Goal: Contribute content

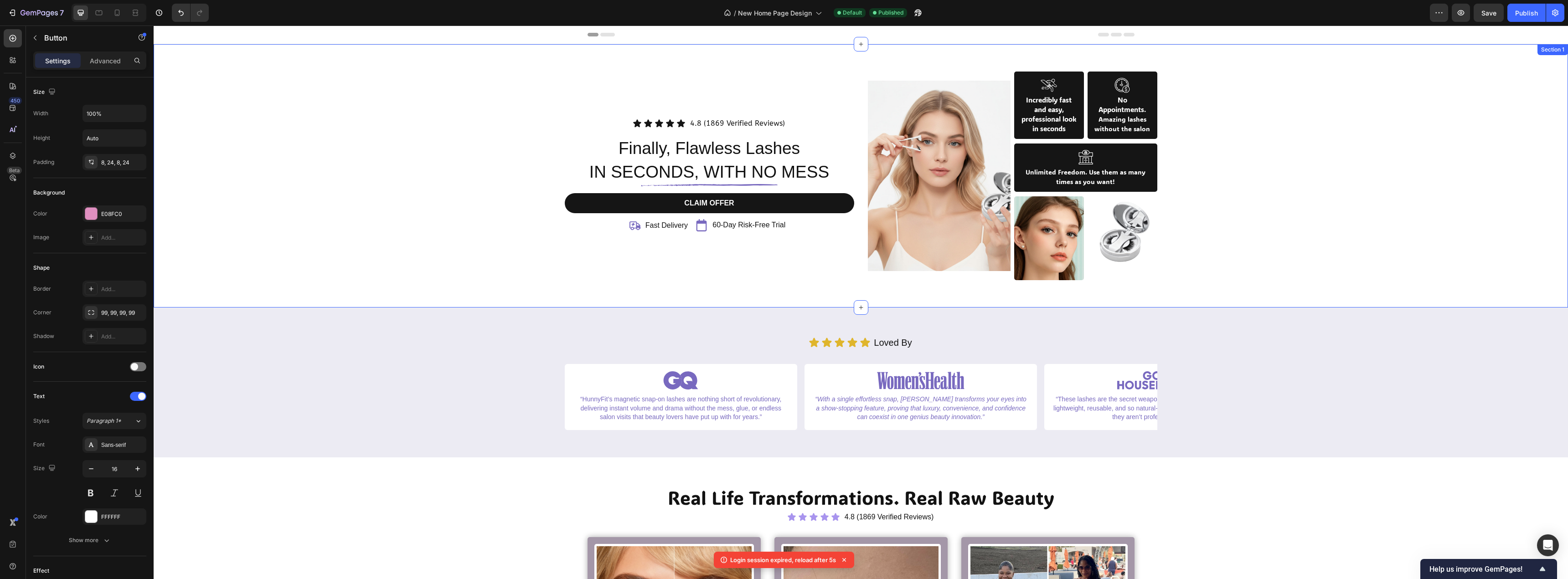
scroll to position [319, 0]
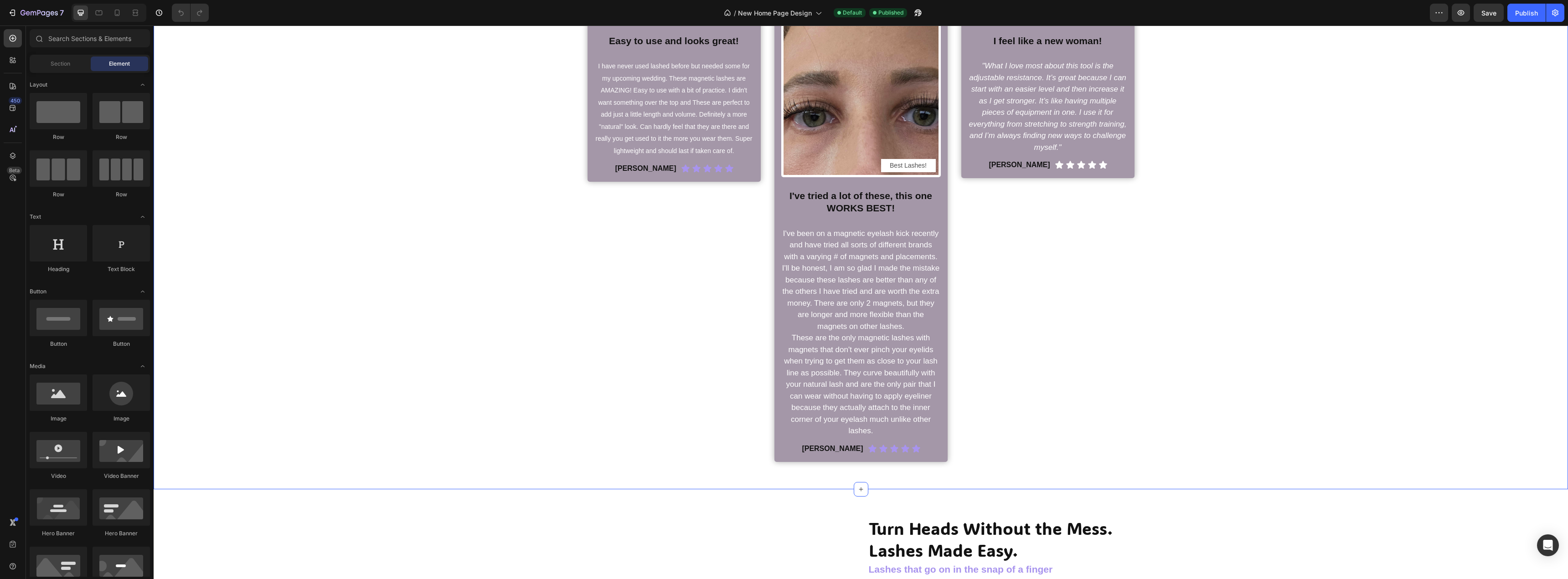
scroll to position [456, 0]
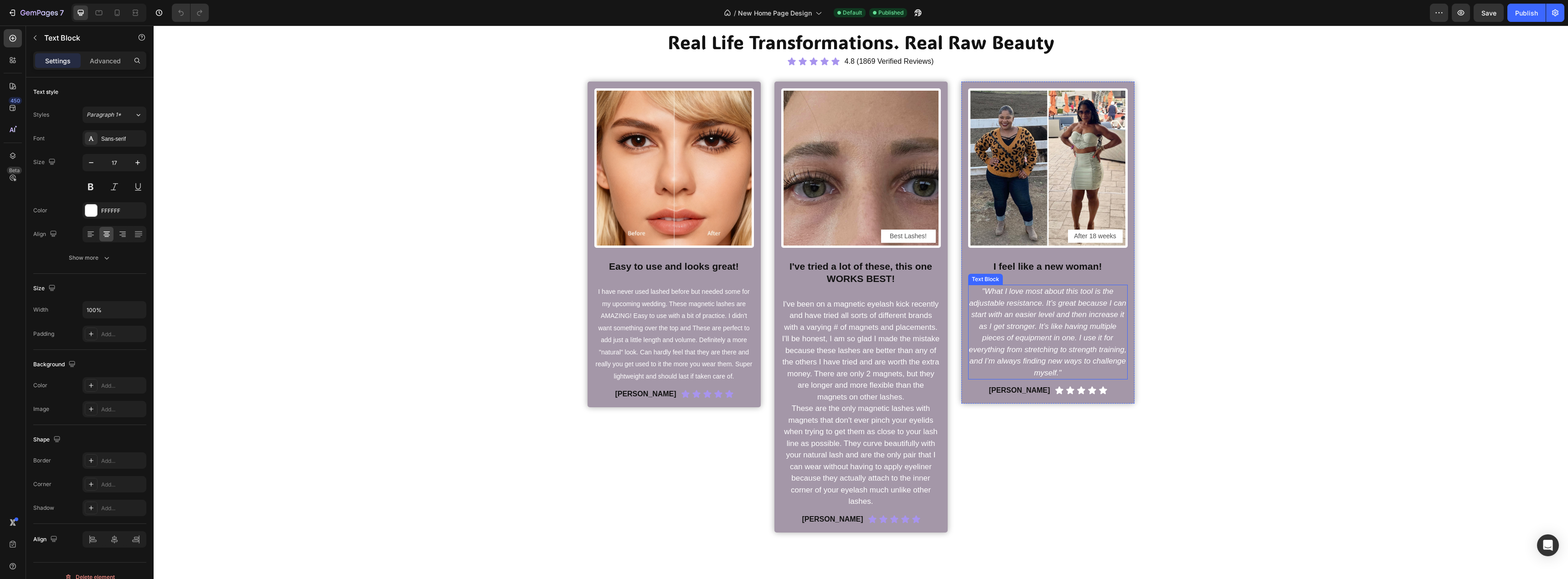
click at [1019, 312] on icon ""What I love most about this tool is the adjustable resistance. It’s great beca…" at bounding box center [1048, 332] width 158 height 90
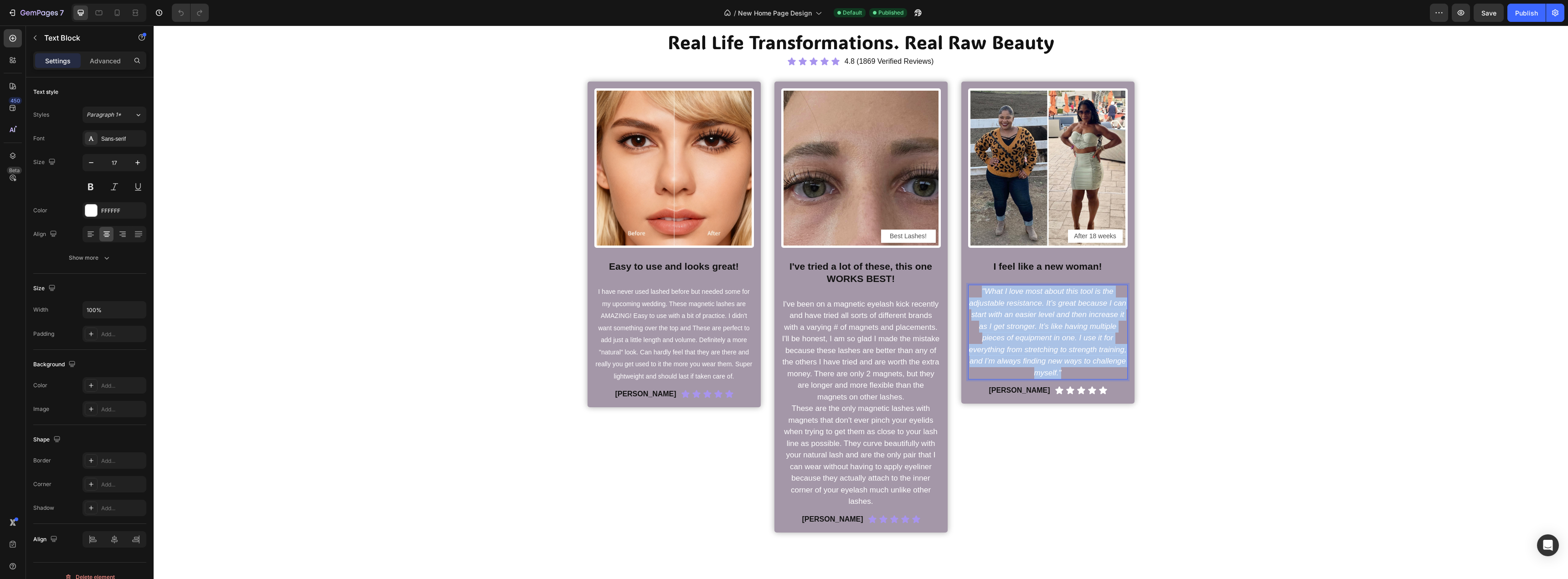
click at [1019, 312] on icon ""What I love most about this tool is the adjustable resistance. It’s great beca…" at bounding box center [1048, 332] width 158 height 90
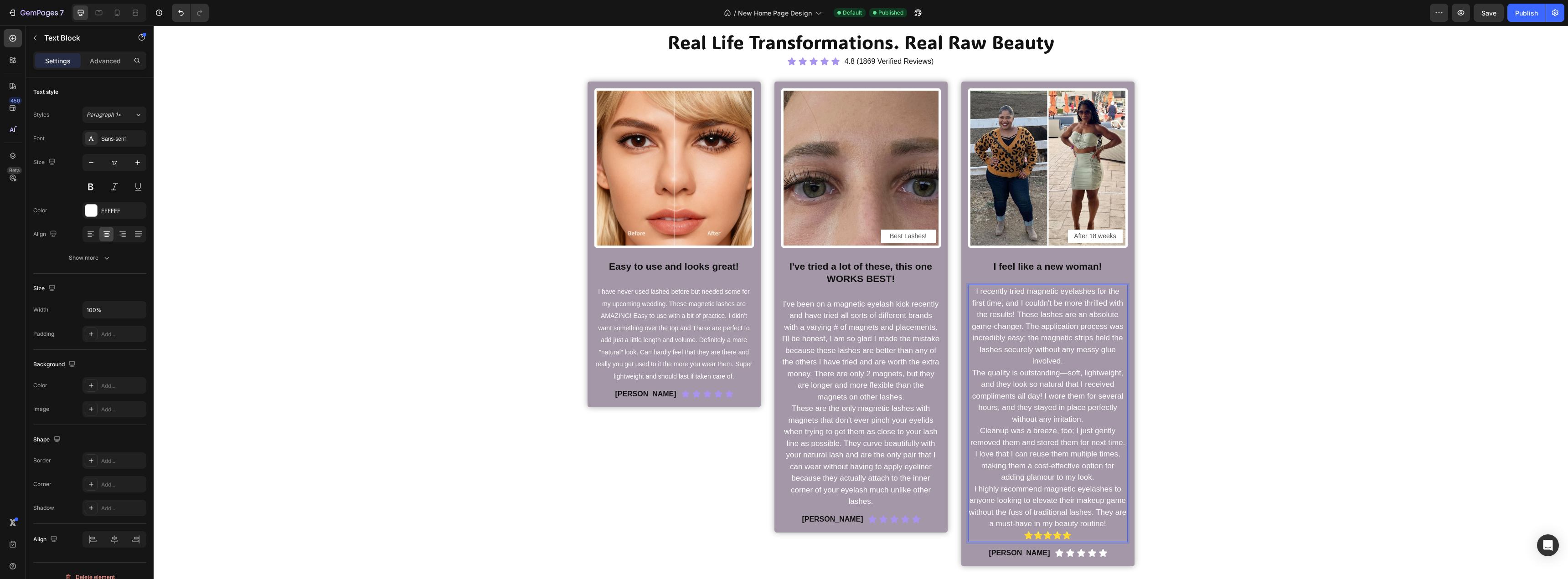
click at [1061, 391] on p "The quality is outstanding—soft, lightweight, and they look so natural that I r…" at bounding box center [1048, 397] width 158 height 58
click at [1096, 420] on p "The quality is outstanding—soft, lightweight, and they look so natural that I r…" at bounding box center [1048, 397] width 158 height 58
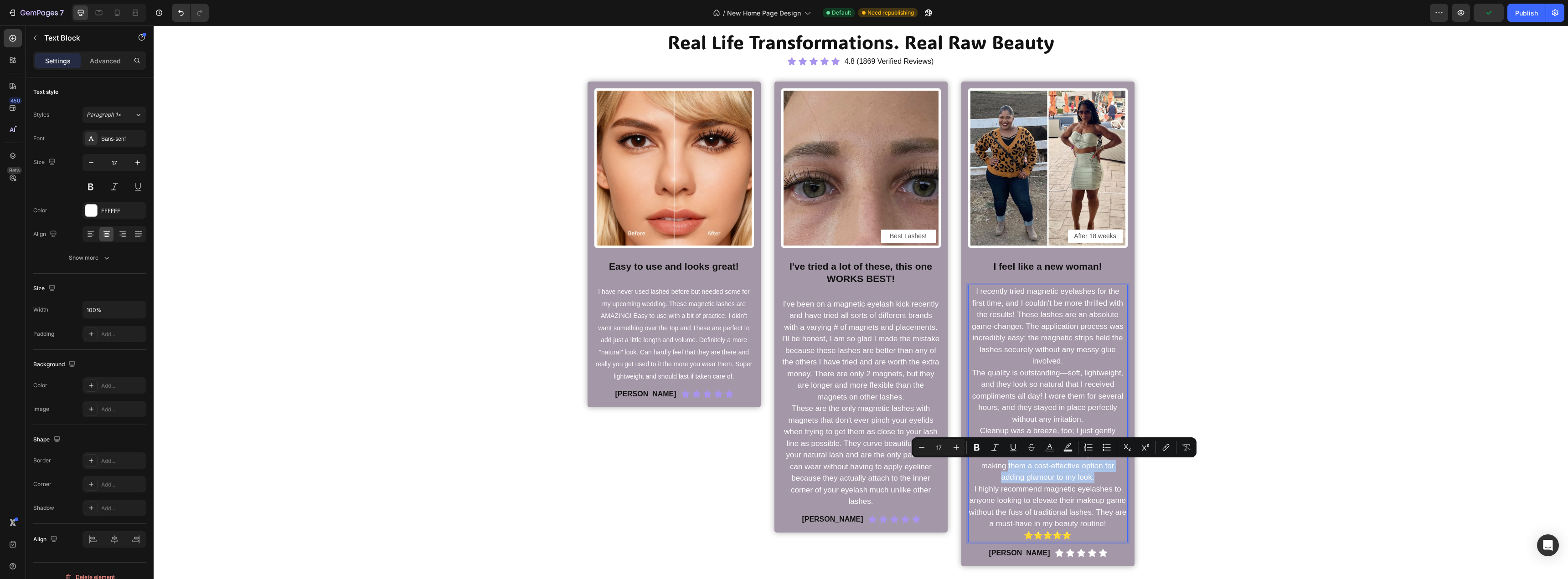
drag, startPoint x: 1104, startPoint y: 478, endPoint x: 1004, endPoint y: 469, distance: 100.4
click at [1004, 469] on p "Cleanup was a breeze, too; I just gently removed them and stored them for next …" at bounding box center [1048, 454] width 158 height 58
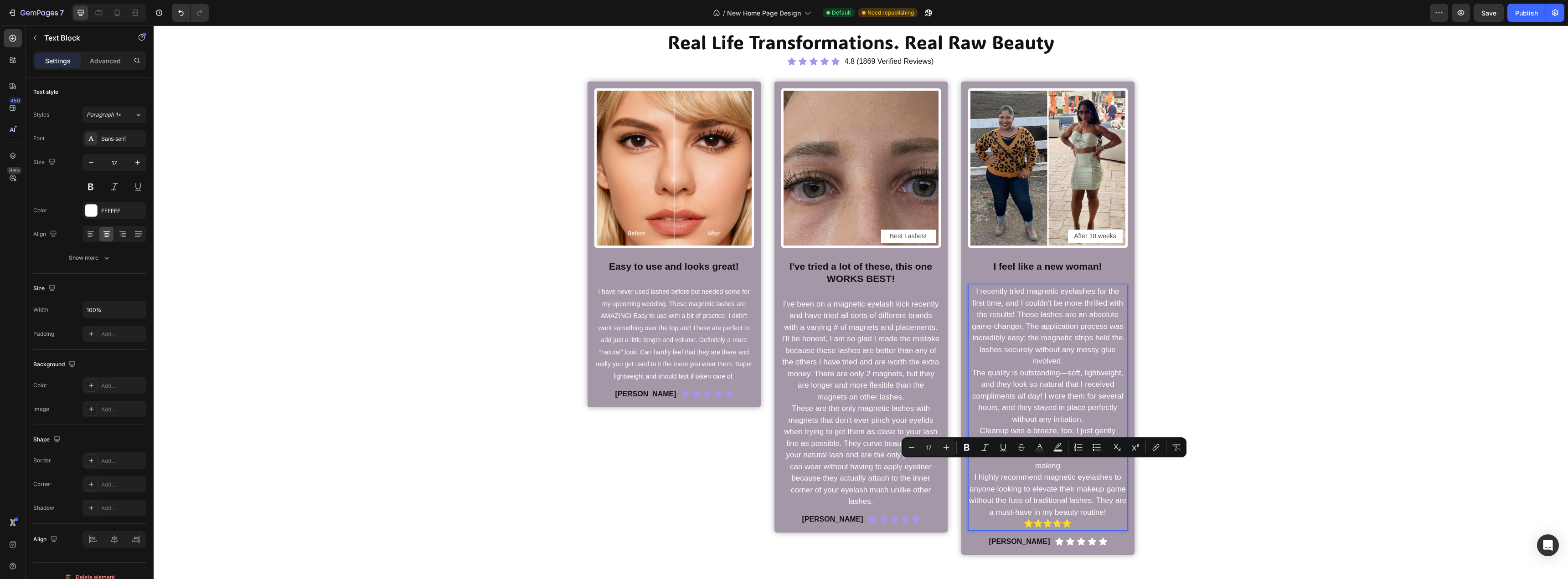
drag, startPoint x: 1088, startPoint y: 466, endPoint x: 997, endPoint y: 465, distance: 91.0
click at [997, 465] on p "Cleanup was a breeze, too; I just gently removed them and stored them for next …" at bounding box center [1048, 448] width 158 height 46
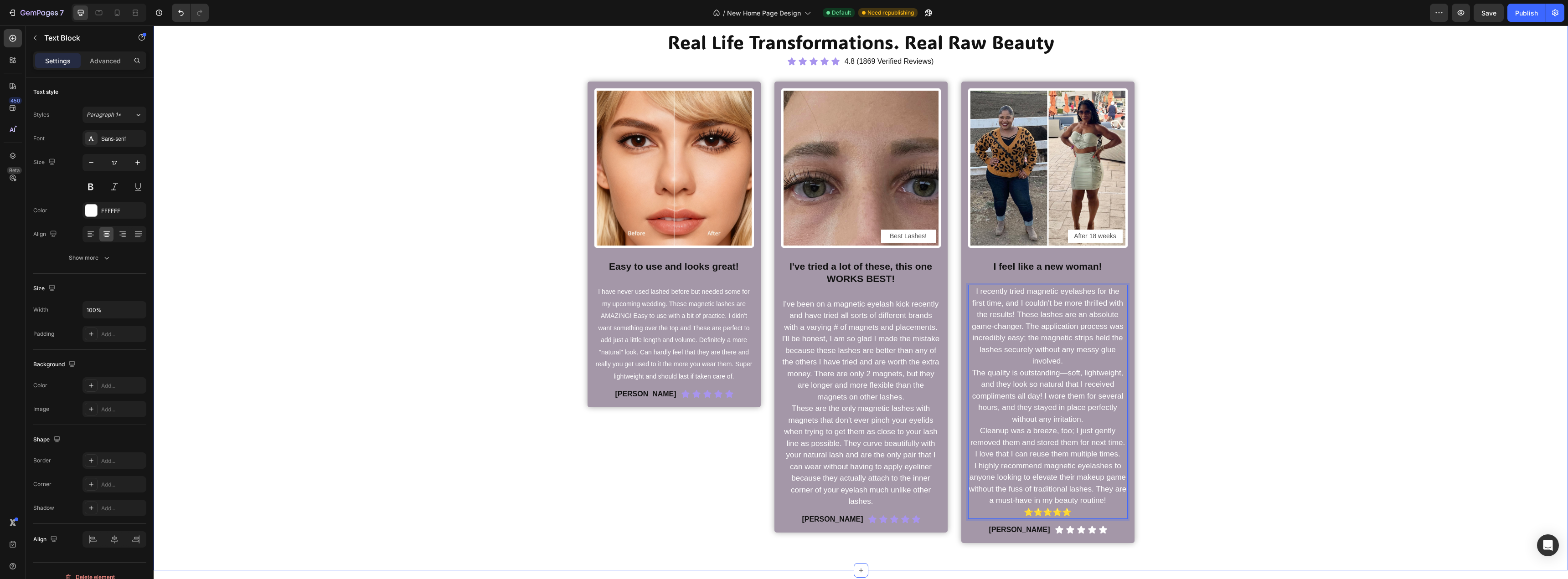
click at [1193, 463] on div "Real Life Transformations. Real Raw Beauty Heading Icon Icon Icon Icon Icon Ico…" at bounding box center [861, 286] width 1401 height 514
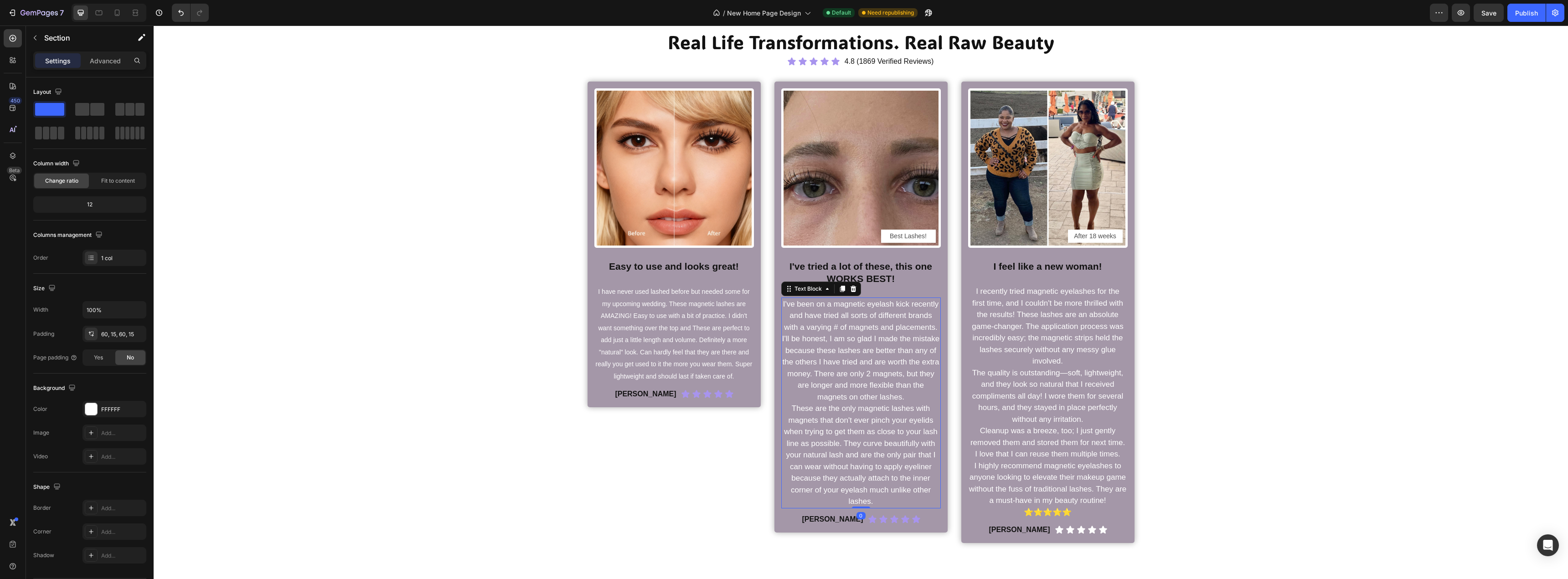
click at [833, 337] on p "I've been on a magnetic eyelash kick recently and have tried all sorts of diffe…" at bounding box center [861, 350] width 158 height 105
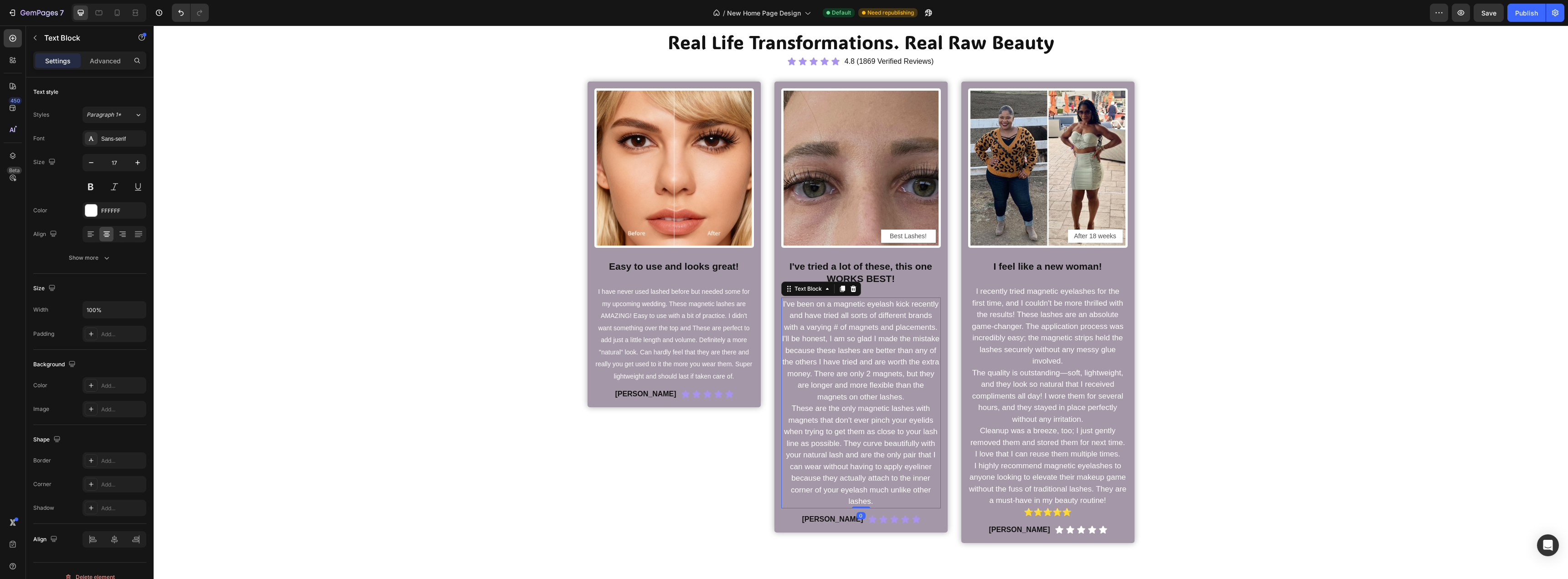
click at [833, 337] on p "I've been on a magnetic eyelash kick recently and have tried all sorts of diffe…" at bounding box center [861, 350] width 158 height 105
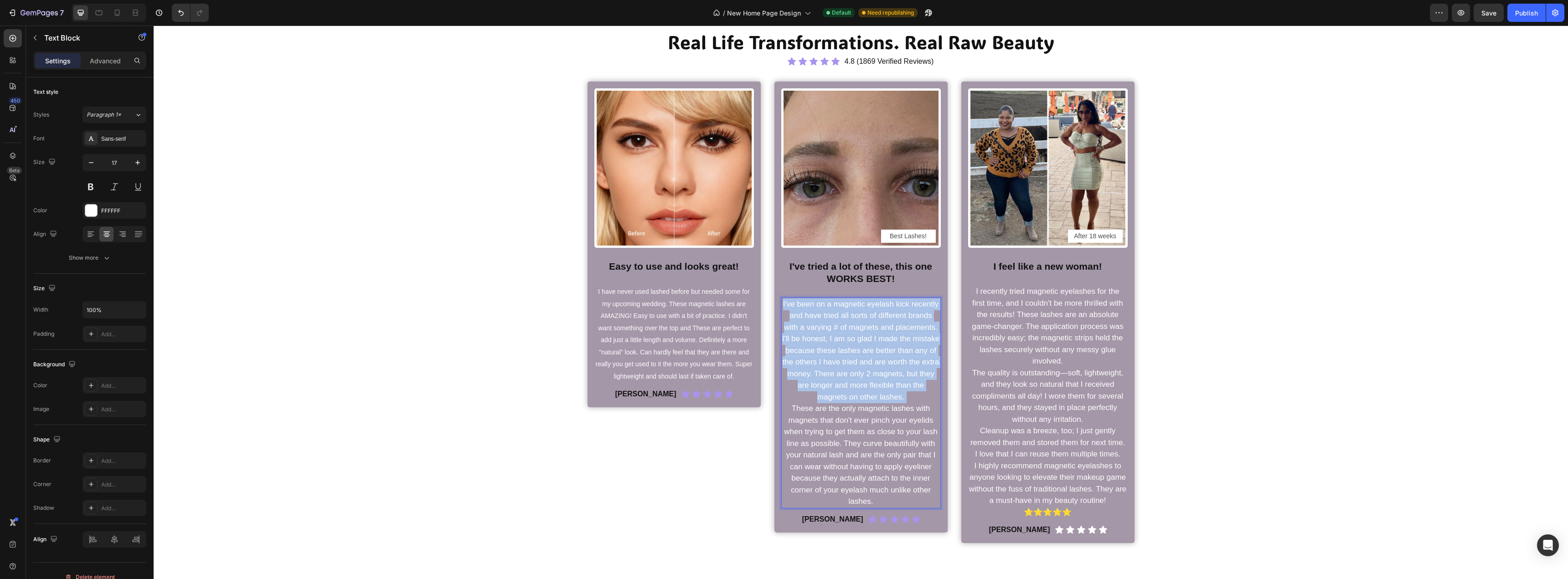
click at [833, 337] on p "I've been on a magnetic eyelash kick recently and have tried all sorts of diffe…" at bounding box center [861, 350] width 158 height 105
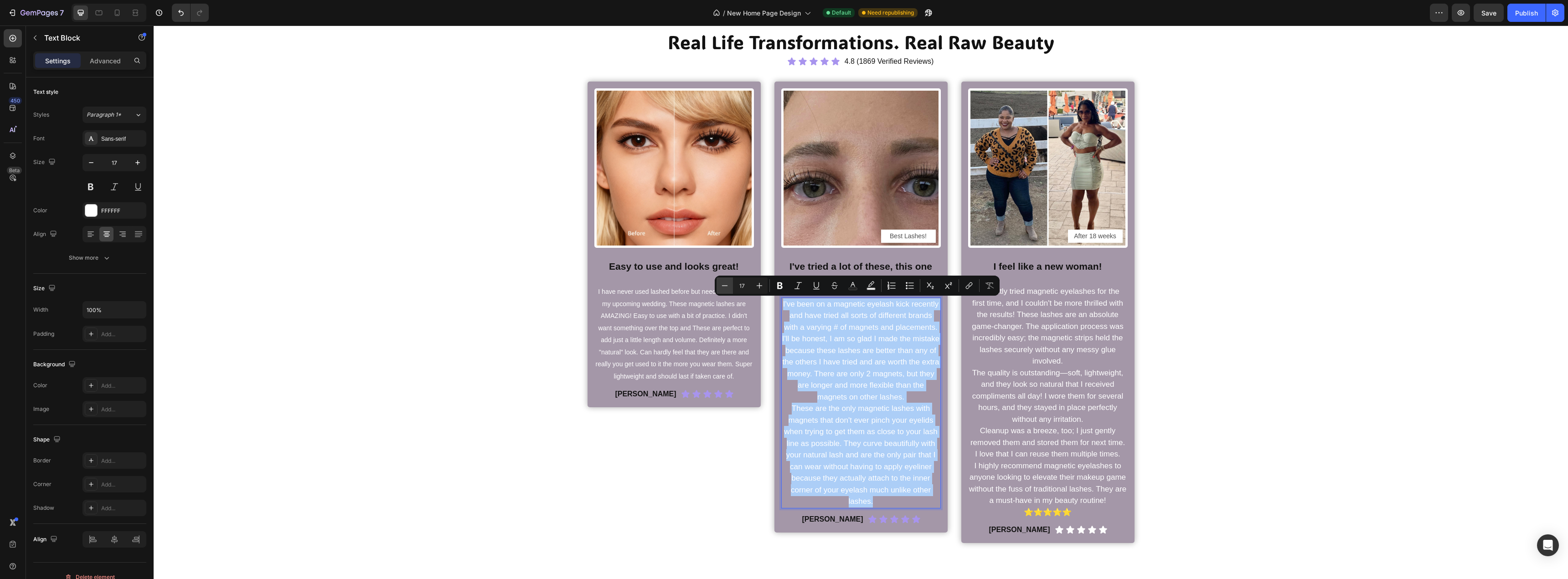
click at [727, 286] on icon "Editor contextual toolbar" at bounding box center [724, 285] width 9 height 9
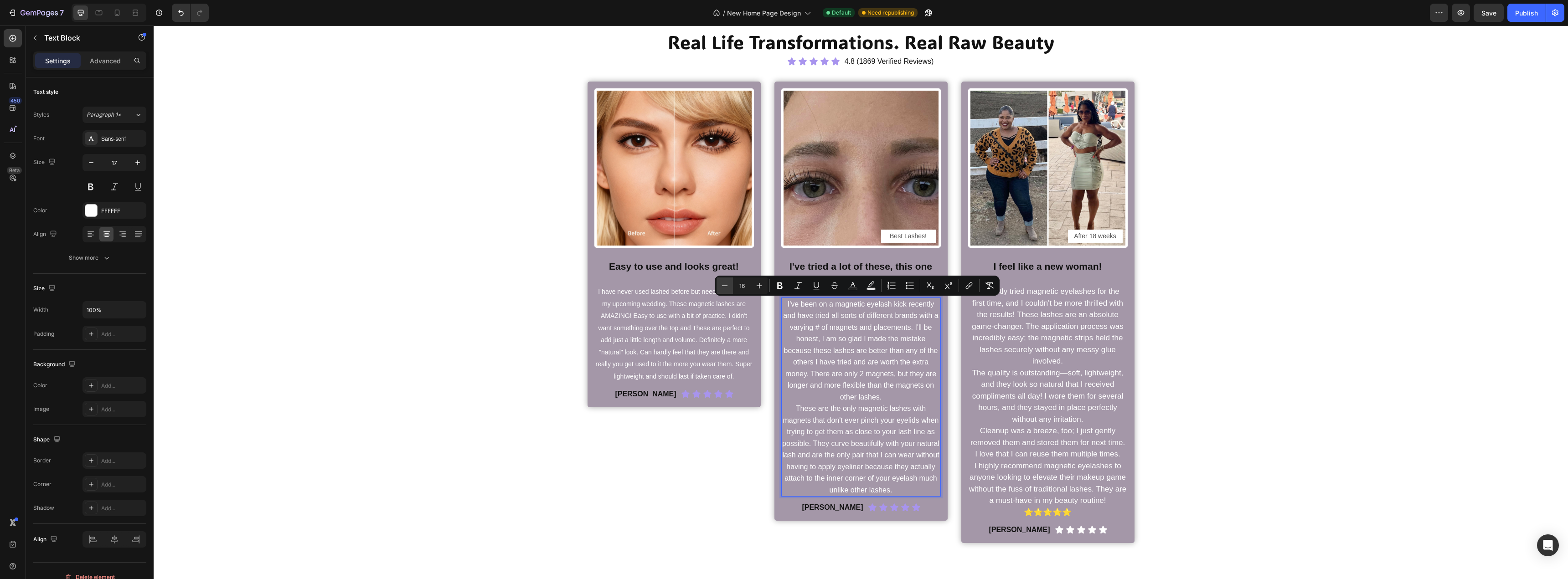
click at [727, 286] on icon "Editor contextual toolbar" at bounding box center [724, 285] width 9 height 9
type input "15"
click at [1046, 353] on p "I recently tried magnetic eyelashes for the first time, and I couldn't be more …" at bounding box center [1048, 327] width 158 height 81
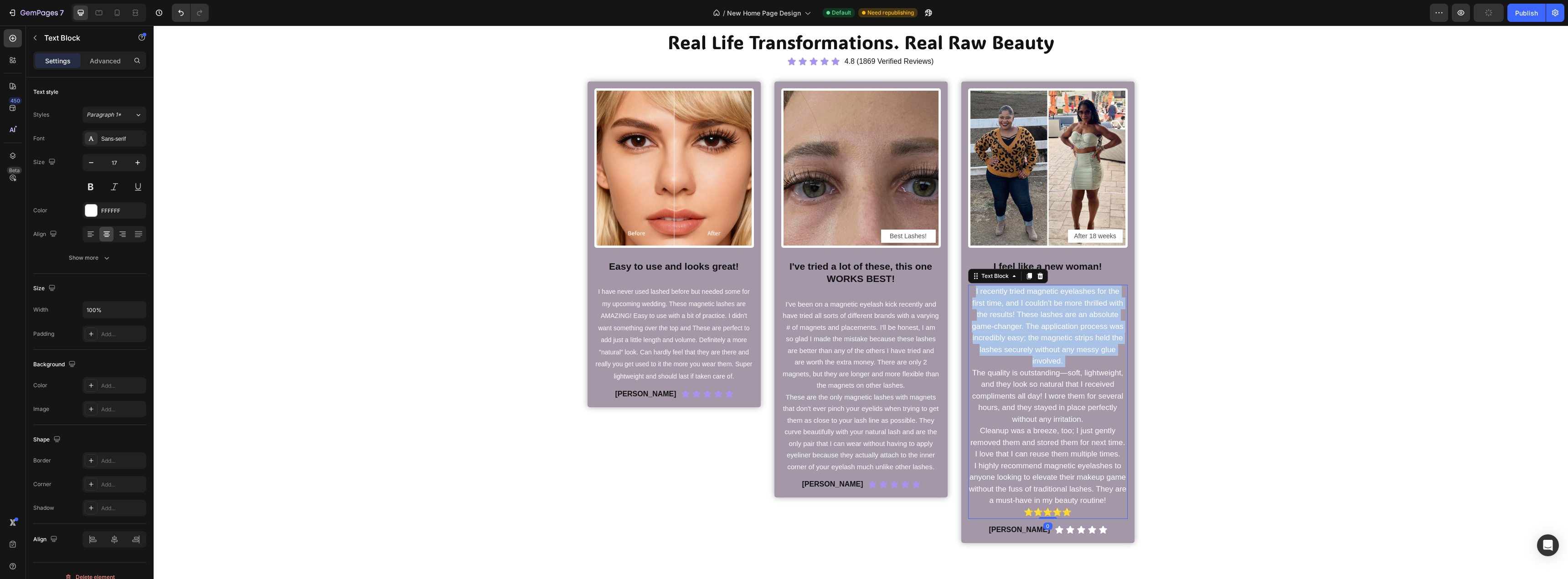
click at [1046, 353] on p "I recently tried magnetic eyelashes for the first time, and I couldn't be more …" at bounding box center [1048, 327] width 158 height 81
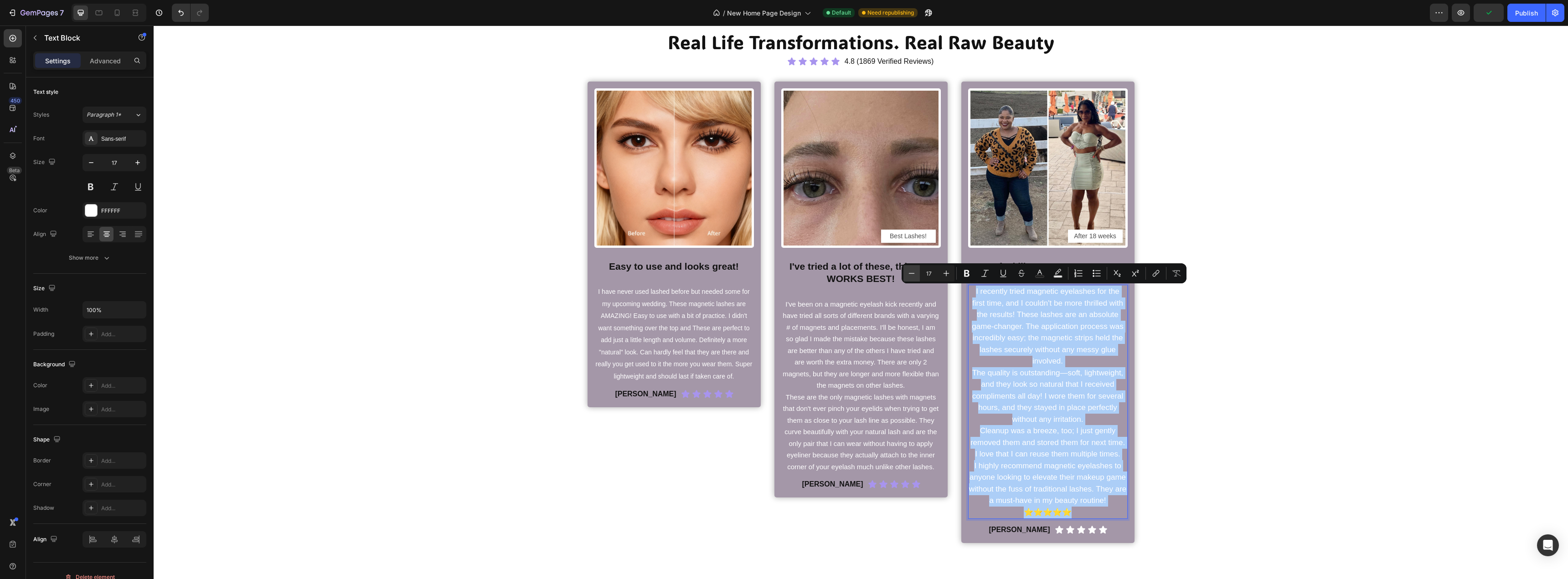
click at [915, 276] on icon "Editor contextual toolbar" at bounding box center [911, 273] width 9 height 9
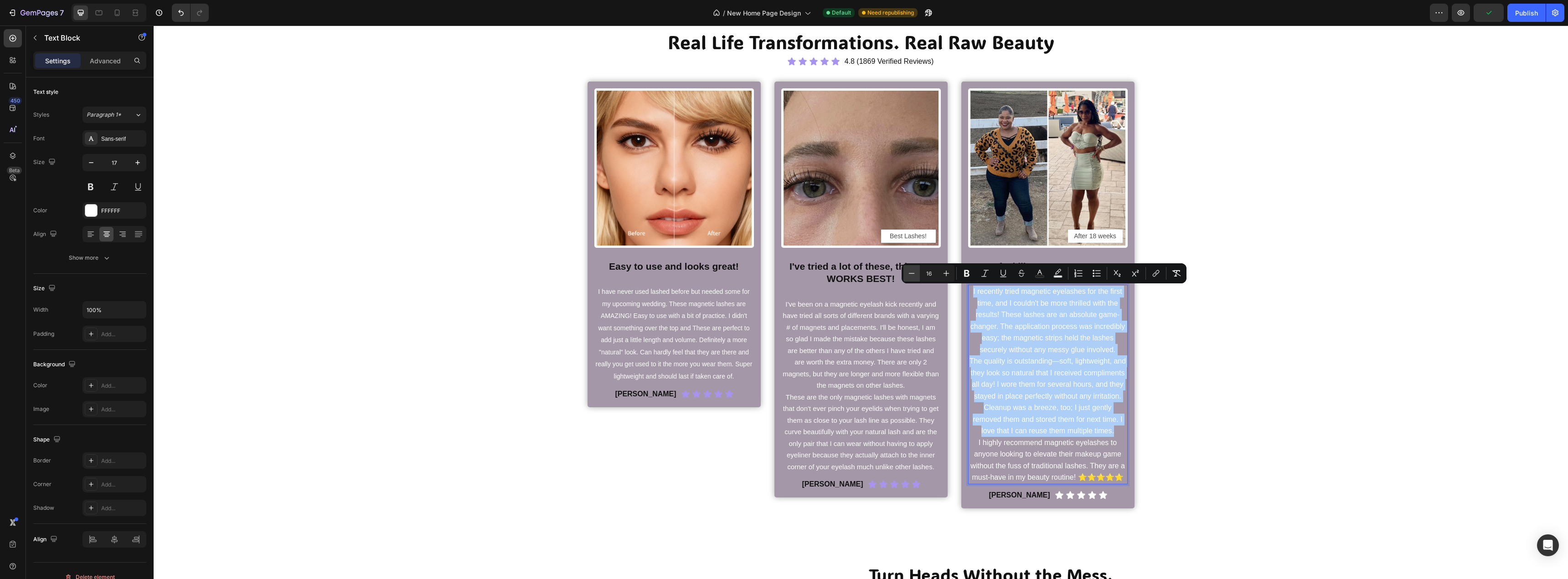
drag, startPoint x: 915, startPoint y: 276, endPoint x: 782, endPoint y: 262, distance: 133.7
click at [915, 276] on icon "Editor contextual toolbar" at bounding box center [911, 273] width 9 height 9
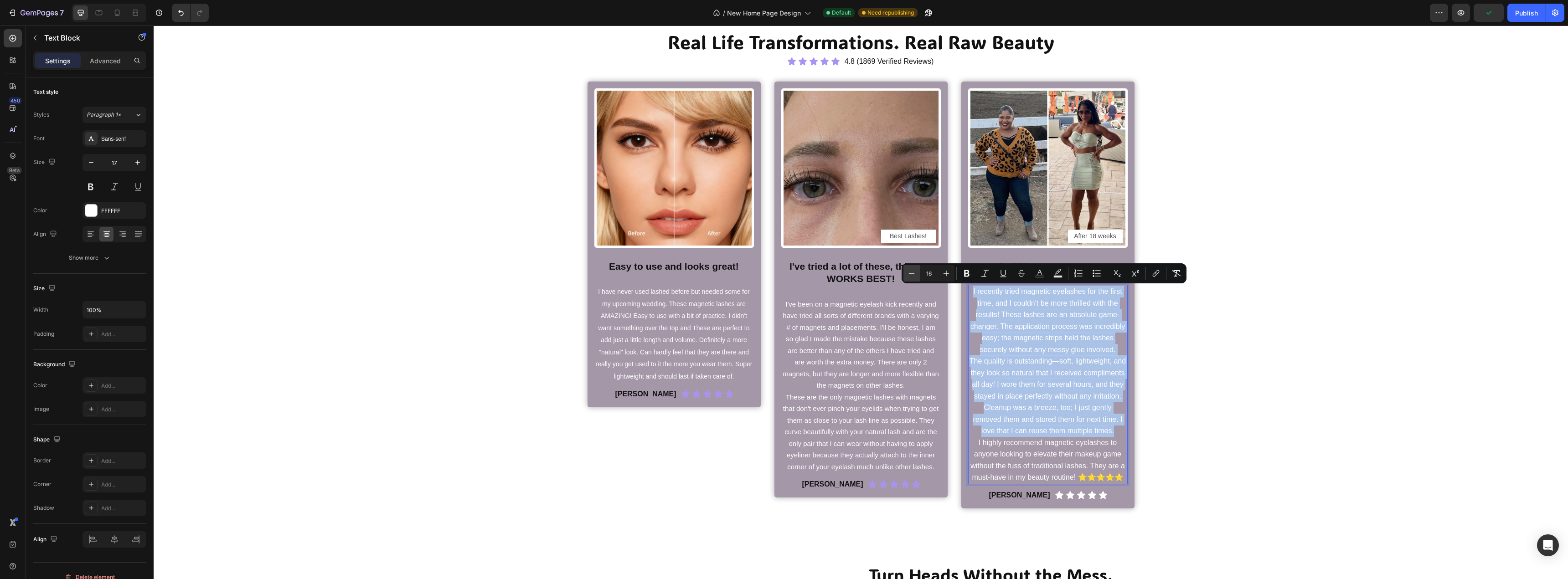
type input "15"
click at [1048, 333] on p "I recently tried magnetic eyelashes for the first time, and I couldn't be more …" at bounding box center [1048, 321] width 158 height 70
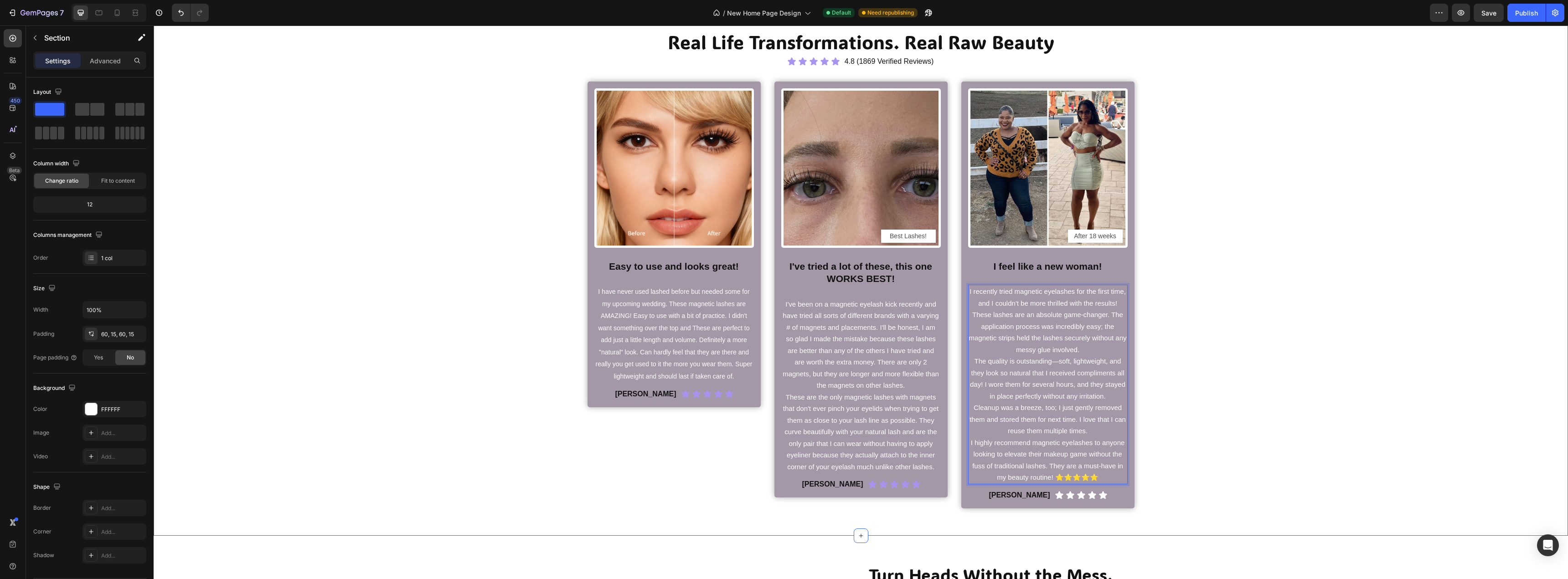
click at [1186, 355] on div "Real Life Transformations. Real Raw Beauty Heading Icon Icon Icon Icon Icon Ico…" at bounding box center [861, 269] width 1401 height 479
click at [1494, 12] on span "Save" at bounding box center [1489, 13] width 15 height 8
click at [1517, 10] on div "Publish" at bounding box center [1526, 13] width 23 height 10
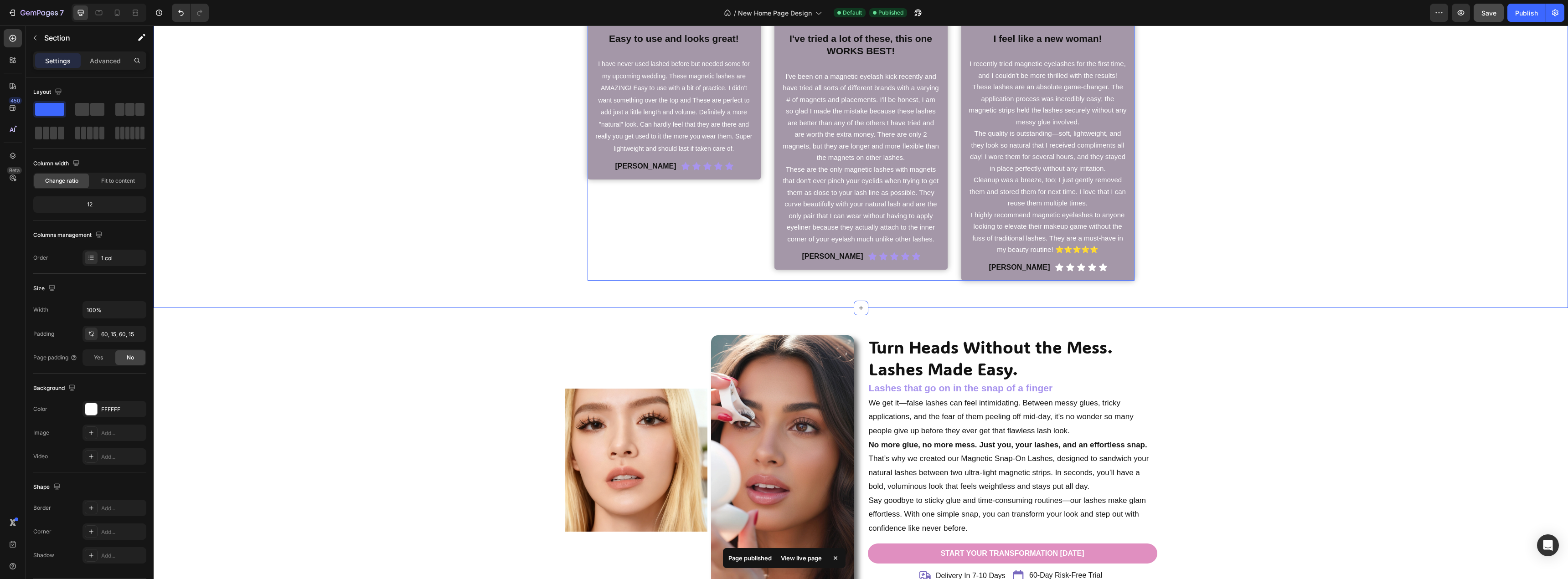
scroll to position [600, 0]
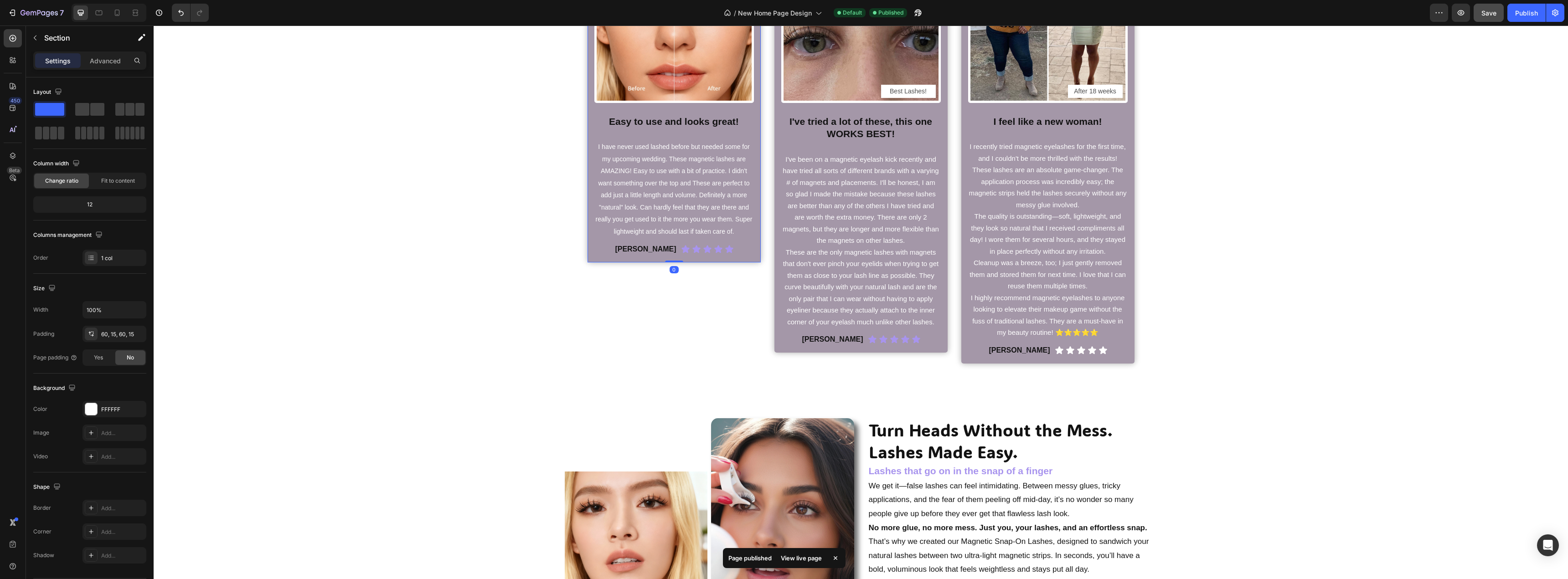
click at [589, 255] on div "Image Row Easy to use and looks great! Heading I have never used lashed before …" at bounding box center [674, 99] width 173 height 325
